Goal: Information Seeking & Learning: Learn about a topic

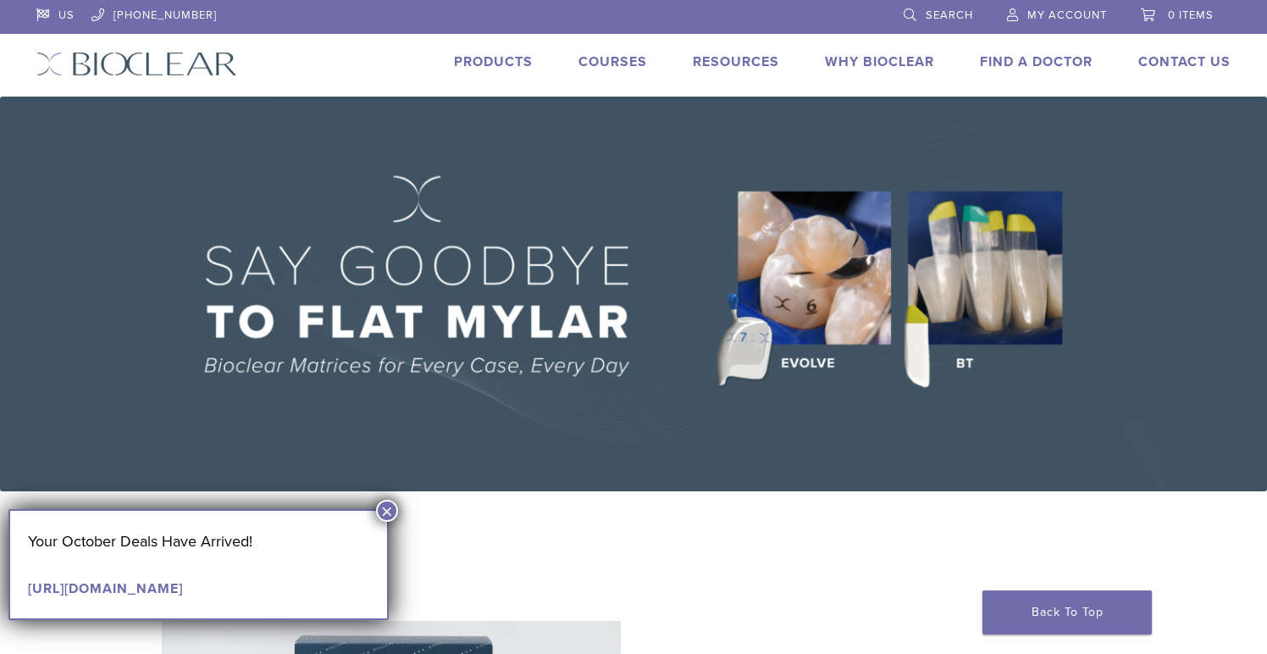
click at [388, 506] on button "×" at bounding box center [387, 511] width 22 height 22
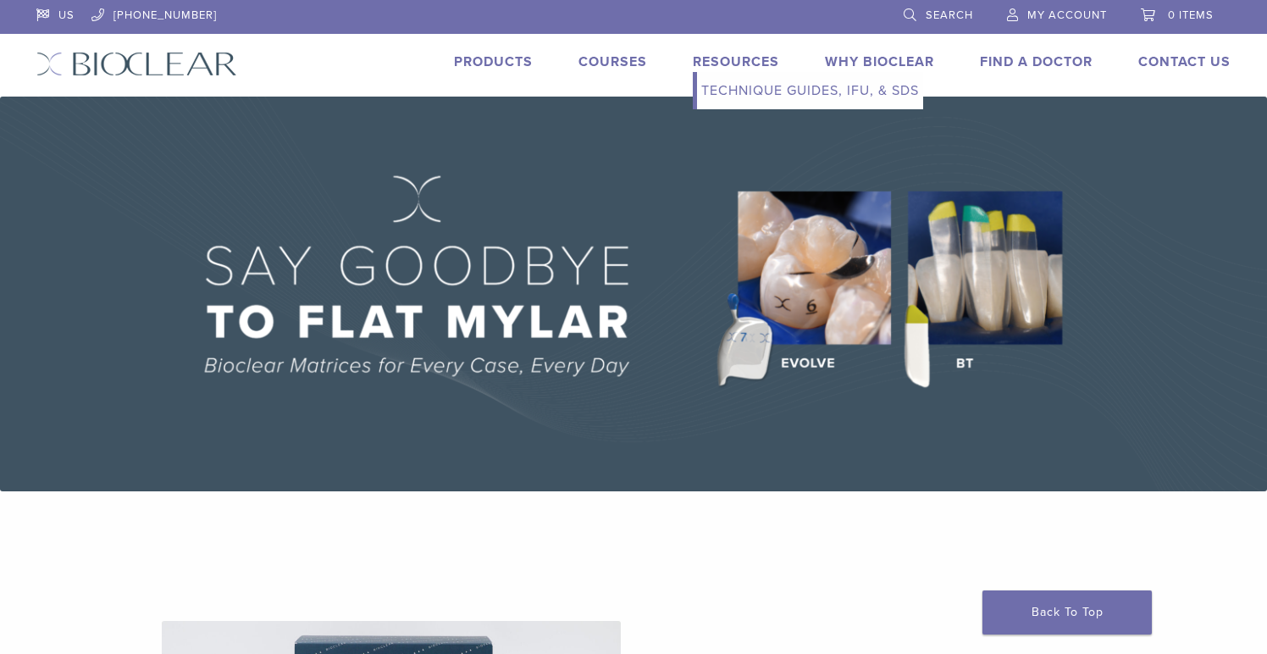
click at [738, 89] on link "Technique Guides, IFU, & SDS" at bounding box center [810, 90] width 226 height 37
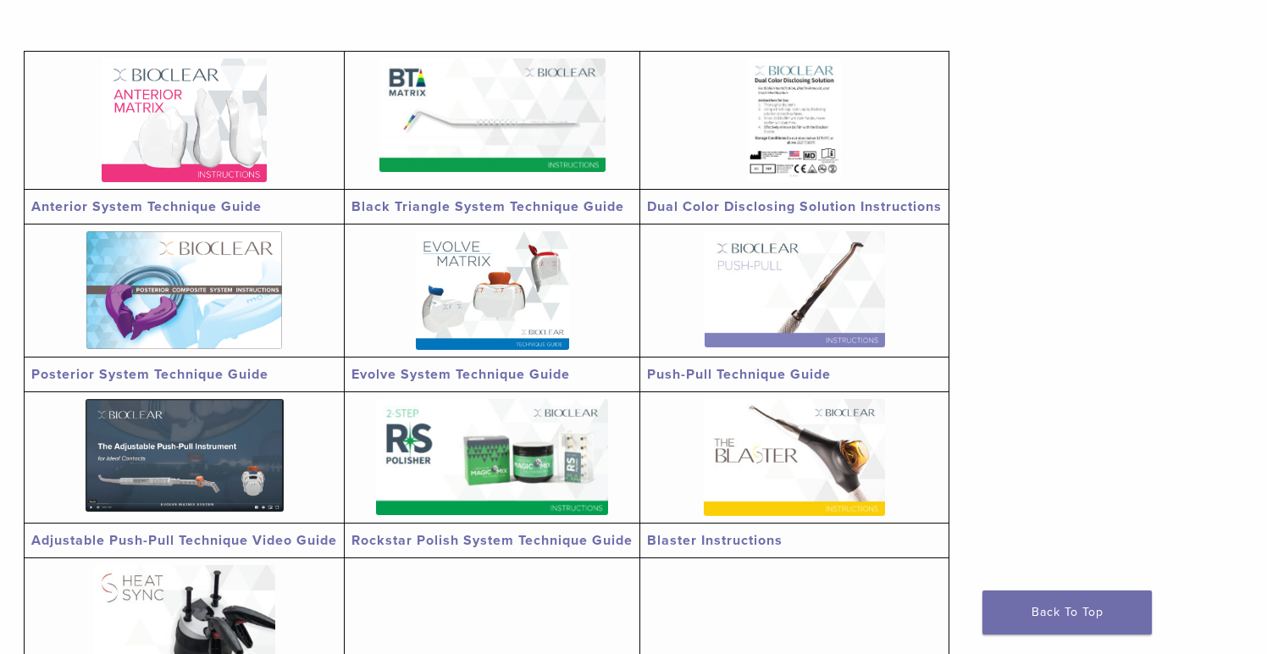
scroll to position [356, 0]
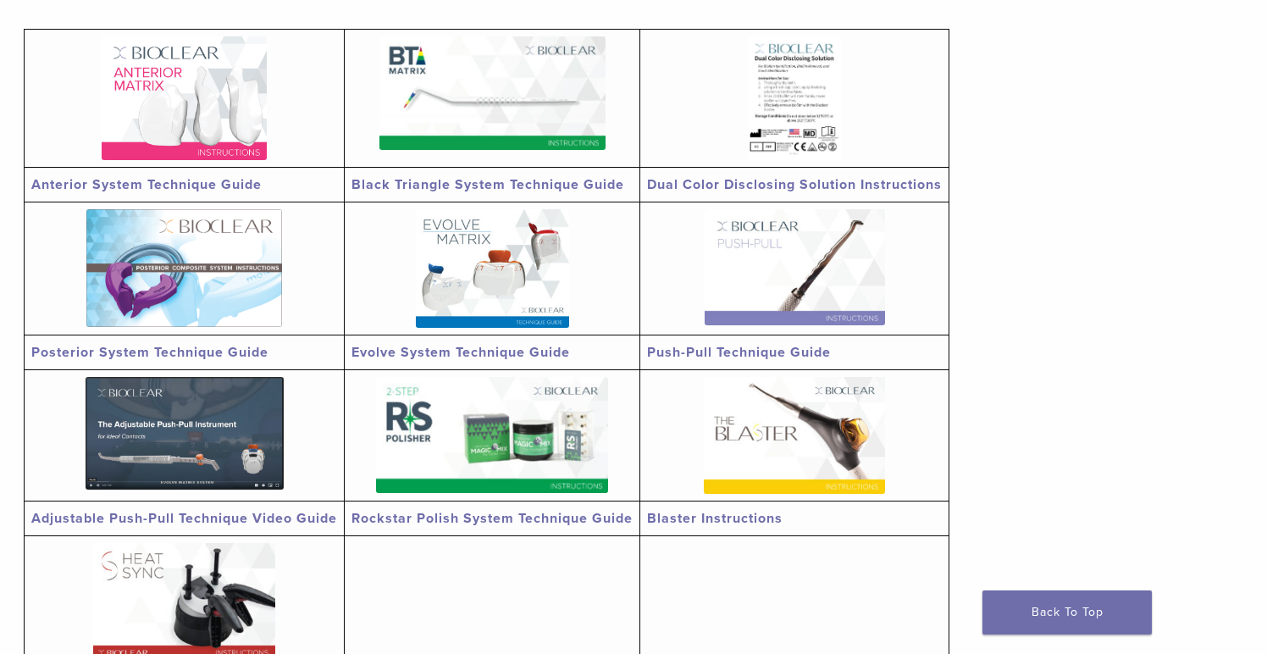
click at [459, 187] on link "Black Triangle System Technique Guide" at bounding box center [487, 184] width 273 height 17
click at [849, 458] on img at bounding box center [794, 435] width 181 height 117
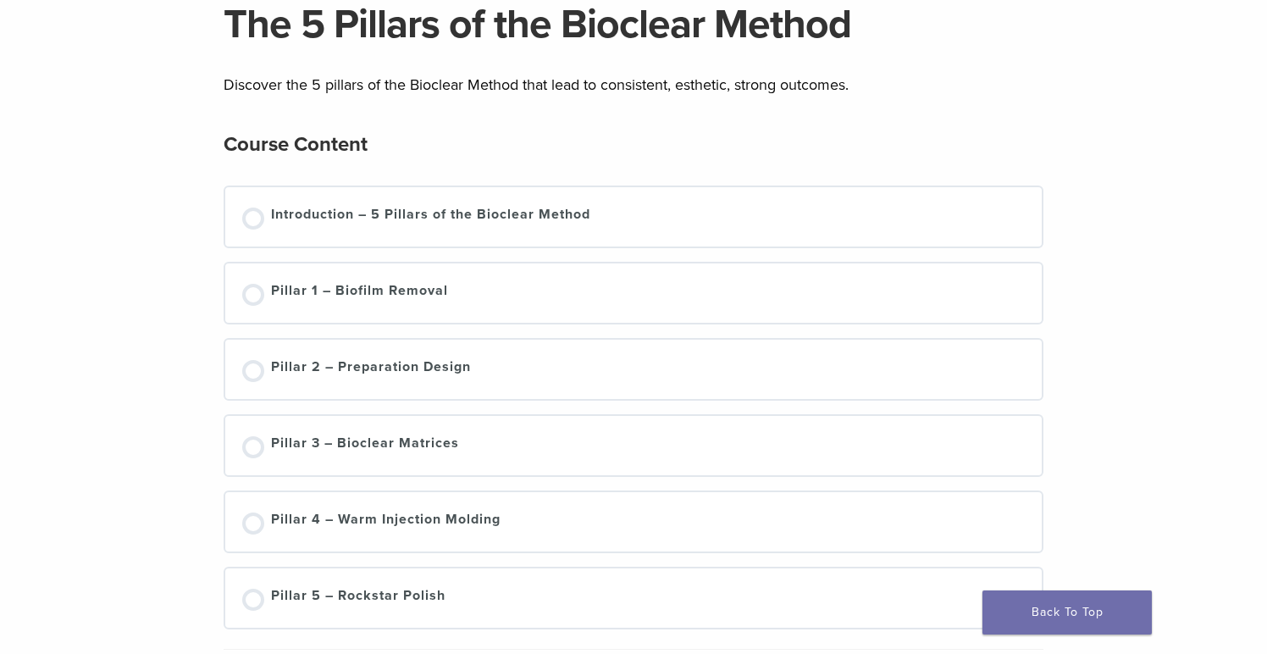
scroll to position [133, 0]
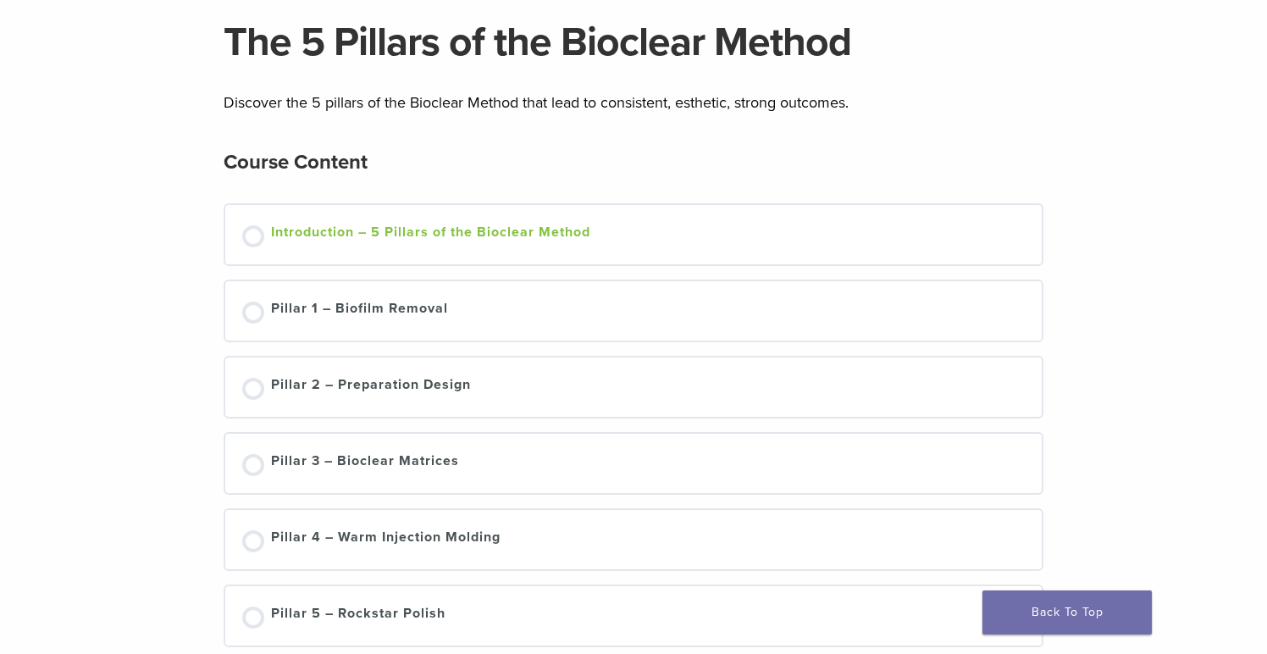
click at [295, 234] on div "Introduction – 5 Pillars of the Bioclear Method" at bounding box center [430, 234] width 319 height 25
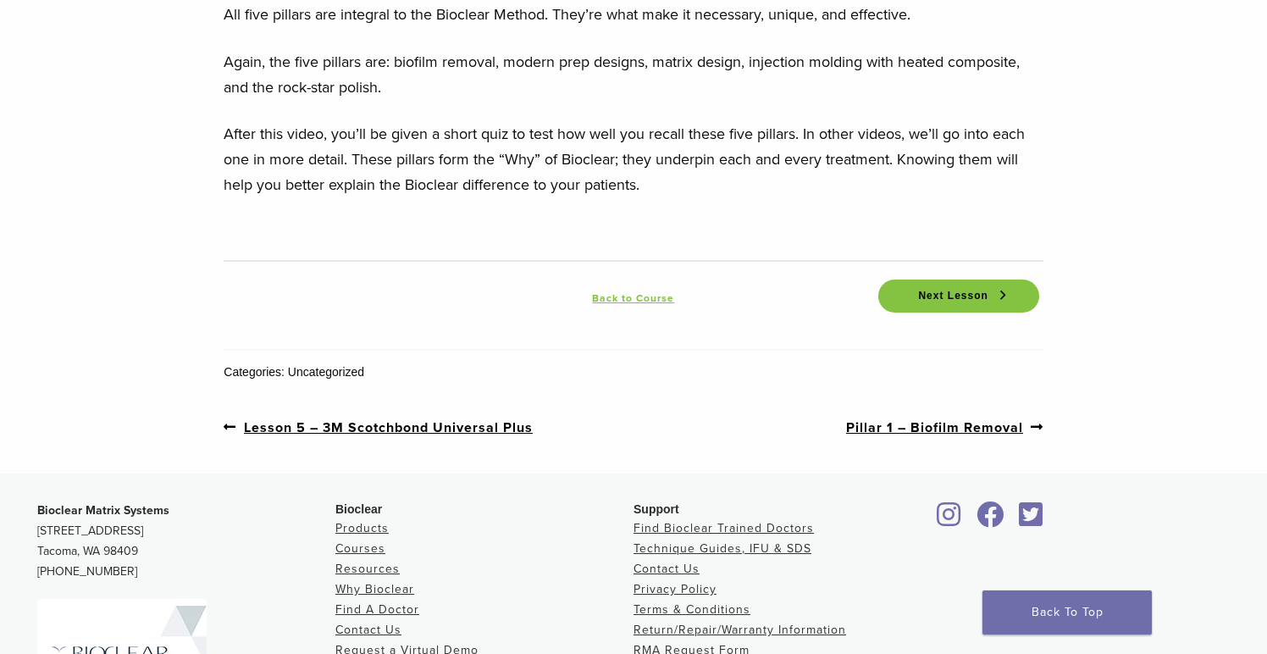
scroll to position [2614, 0]
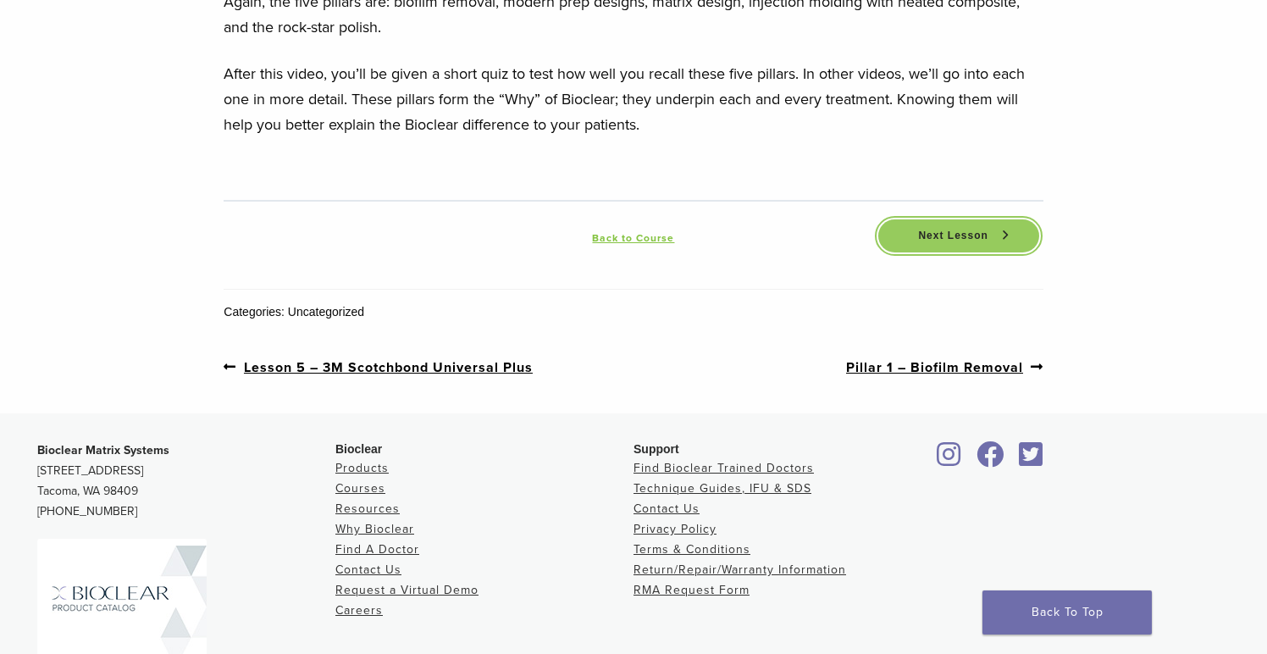
click at [940, 237] on span "Next Lesson" at bounding box center [953, 236] width 90 height 13
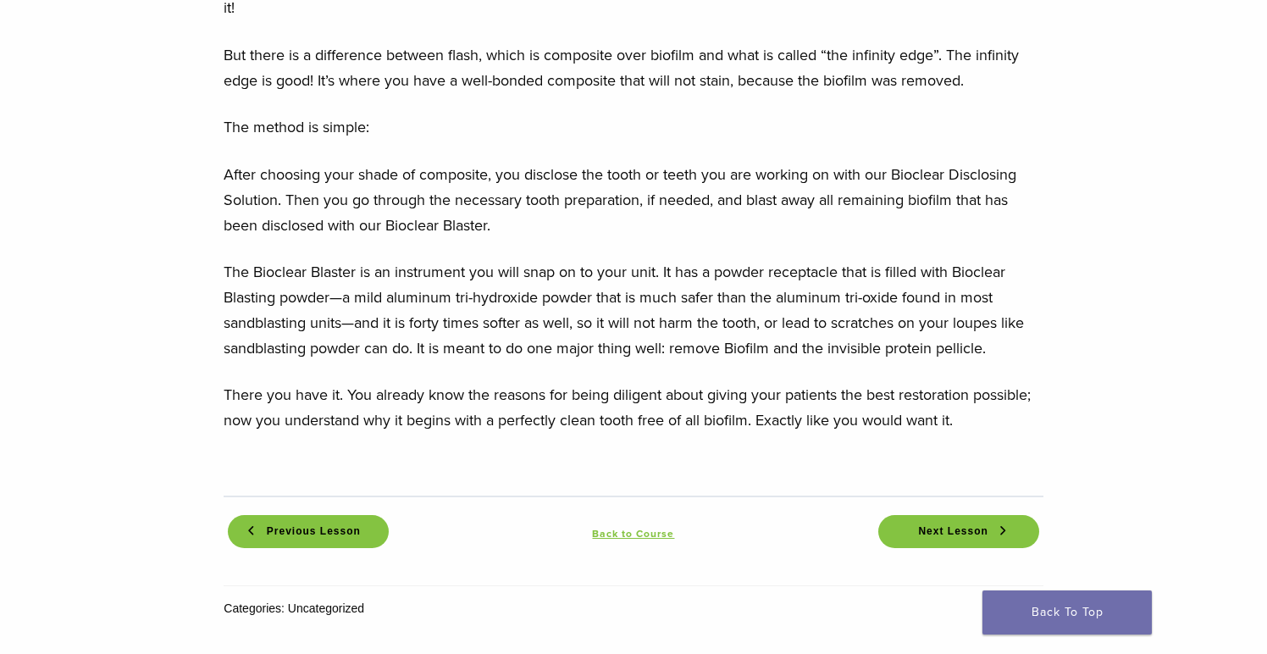
scroll to position [1873, 0]
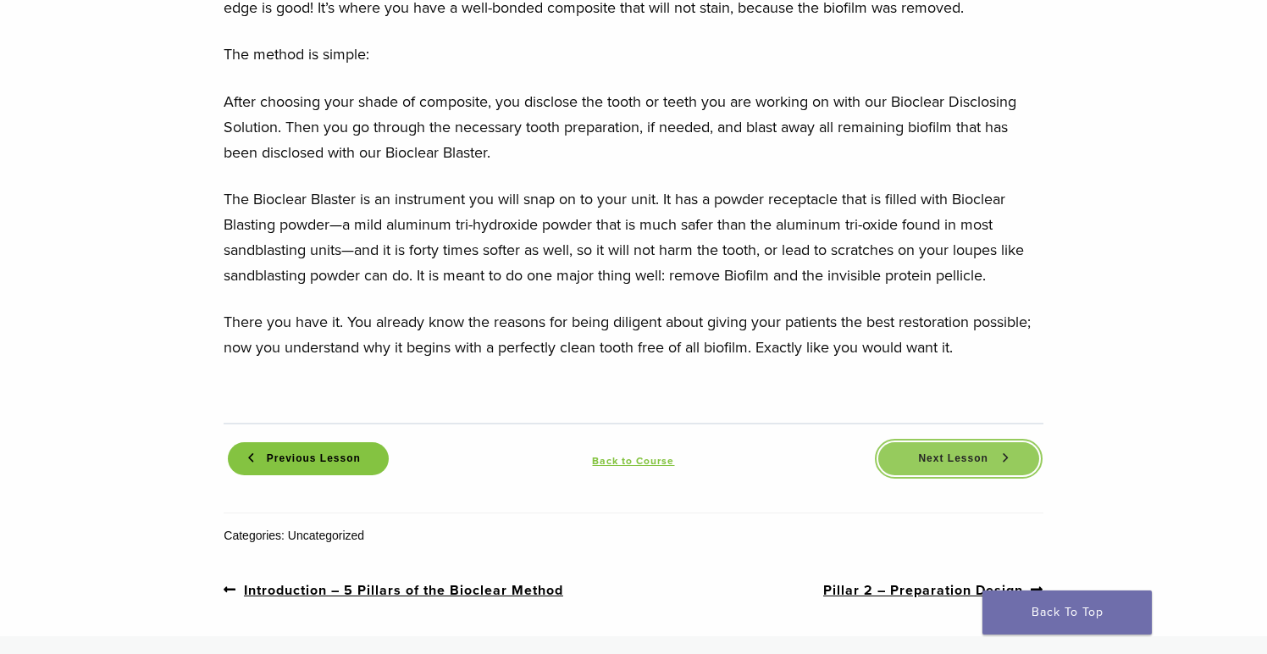
click at [996, 459] on span "Next Lesson" at bounding box center [953, 458] width 90 height 13
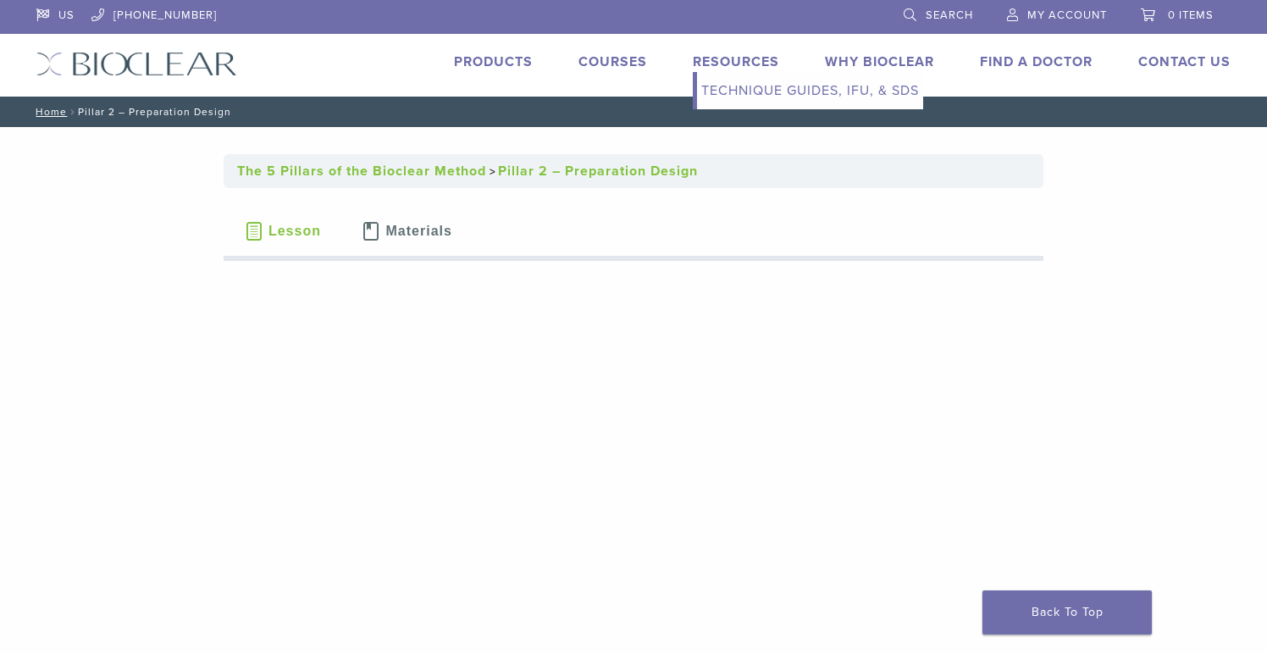
click at [749, 84] on link "Technique Guides, IFU, & SDS" at bounding box center [810, 90] width 226 height 37
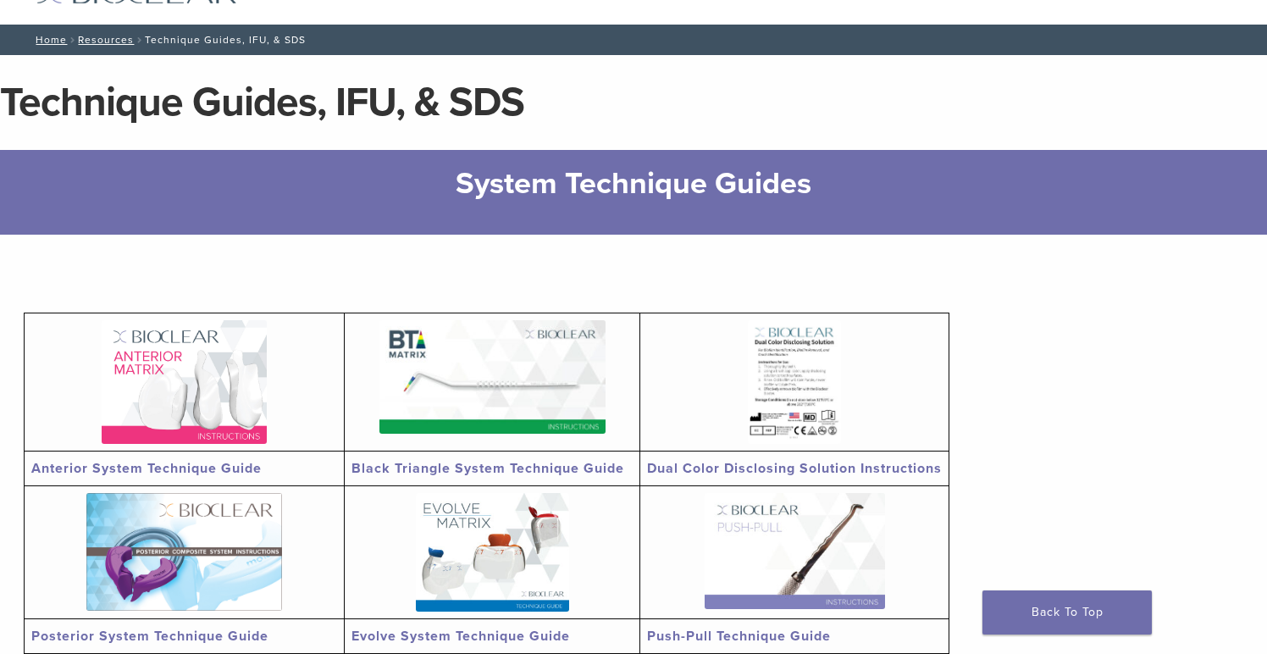
scroll to position [69, 0]
